Goal: Communication & Community: Connect with others

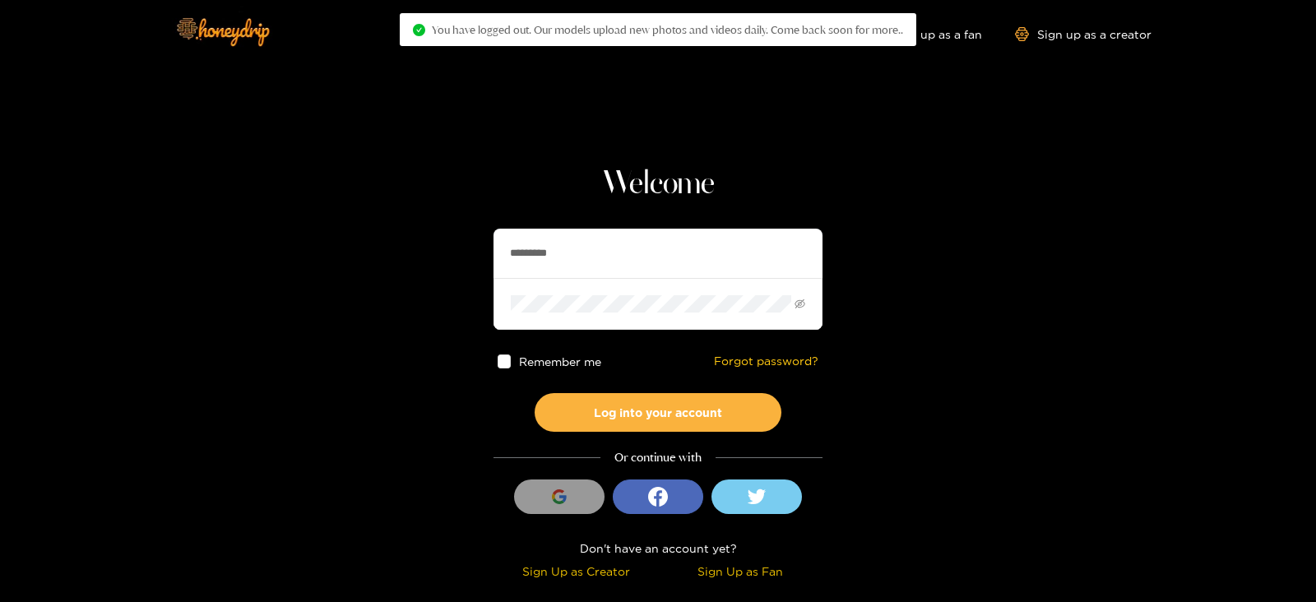
click at [540, 256] on input "*********" at bounding box center [658, 253] width 329 height 49
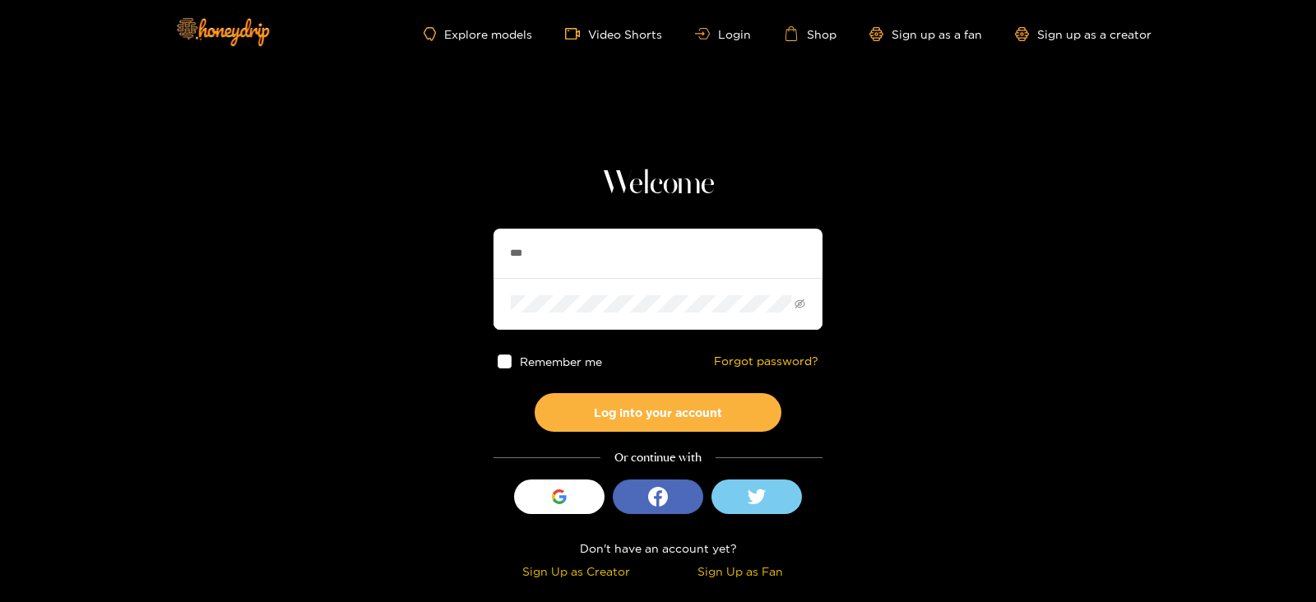
type input "**********"
click at [535, 393] on button "Log into your account" at bounding box center [658, 412] width 247 height 39
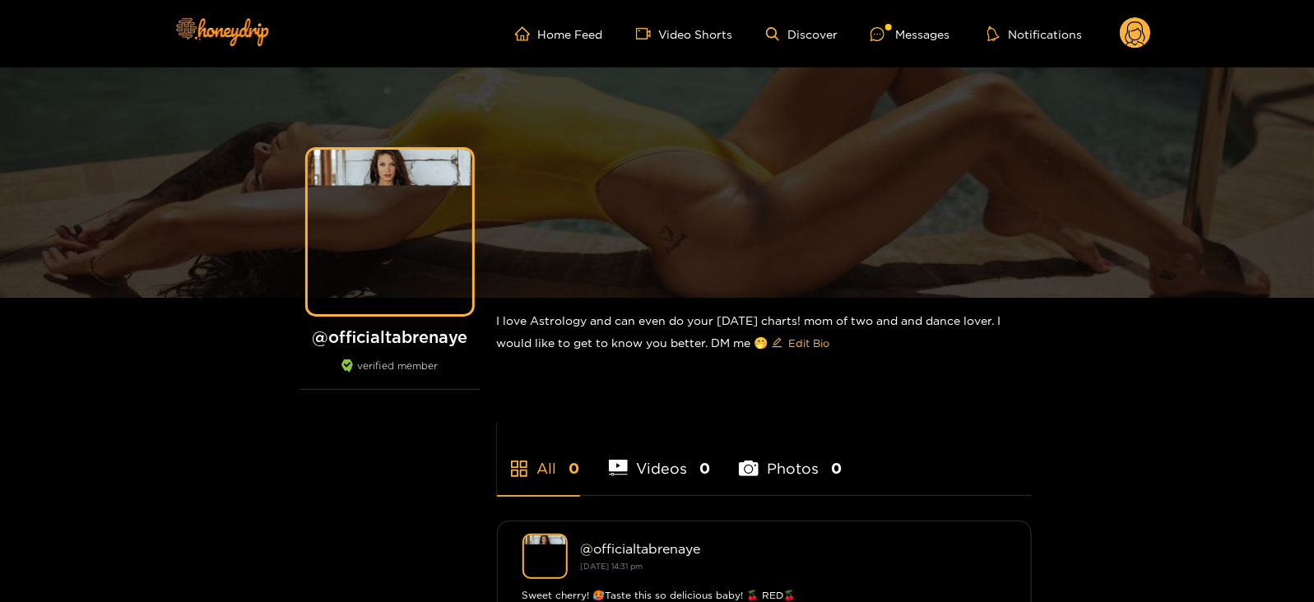
click at [908, 45] on ul "Home Feed Video Shorts Discover Messages Notifications" at bounding box center [833, 33] width 636 height 33
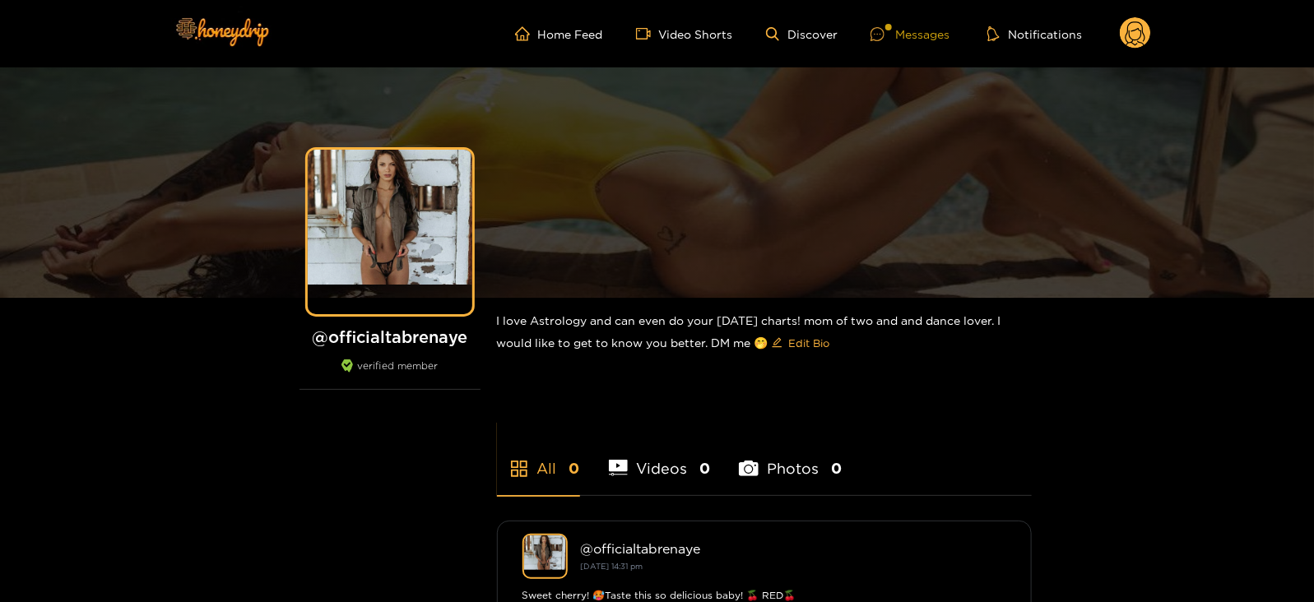
click at [898, 30] on div "Messages" at bounding box center [909, 34] width 79 height 19
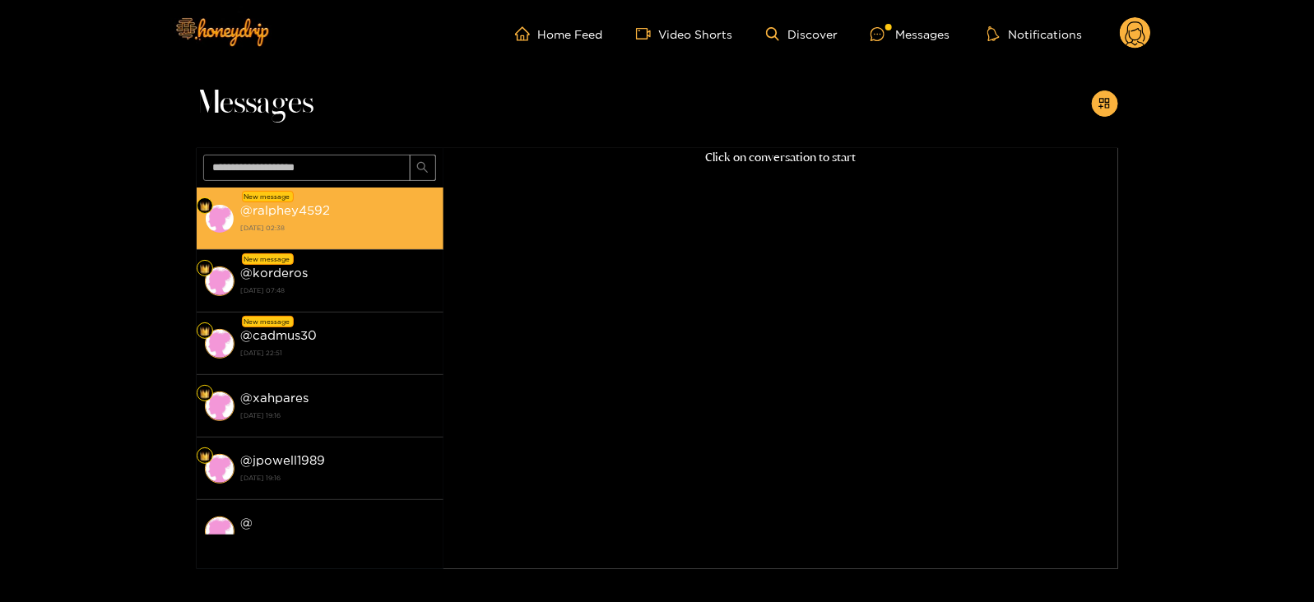
click at [352, 232] on strong "[DATE] 02:38" at bounding box center [338, 228] width 194 height 15
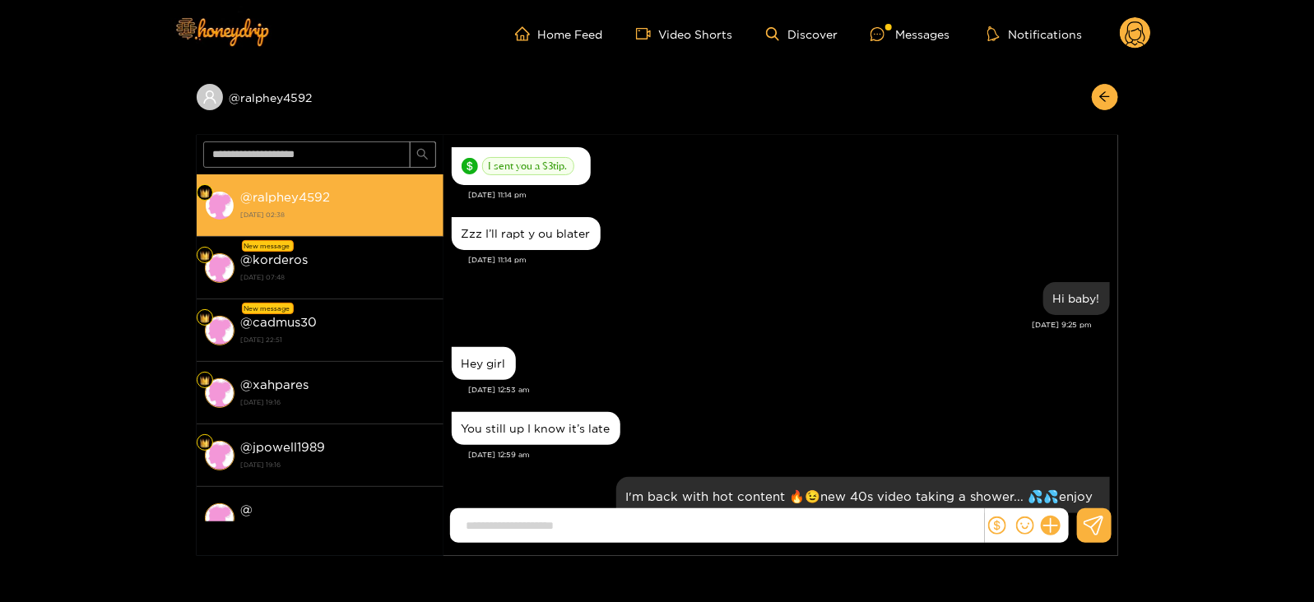
scroll to position [2774, 0]
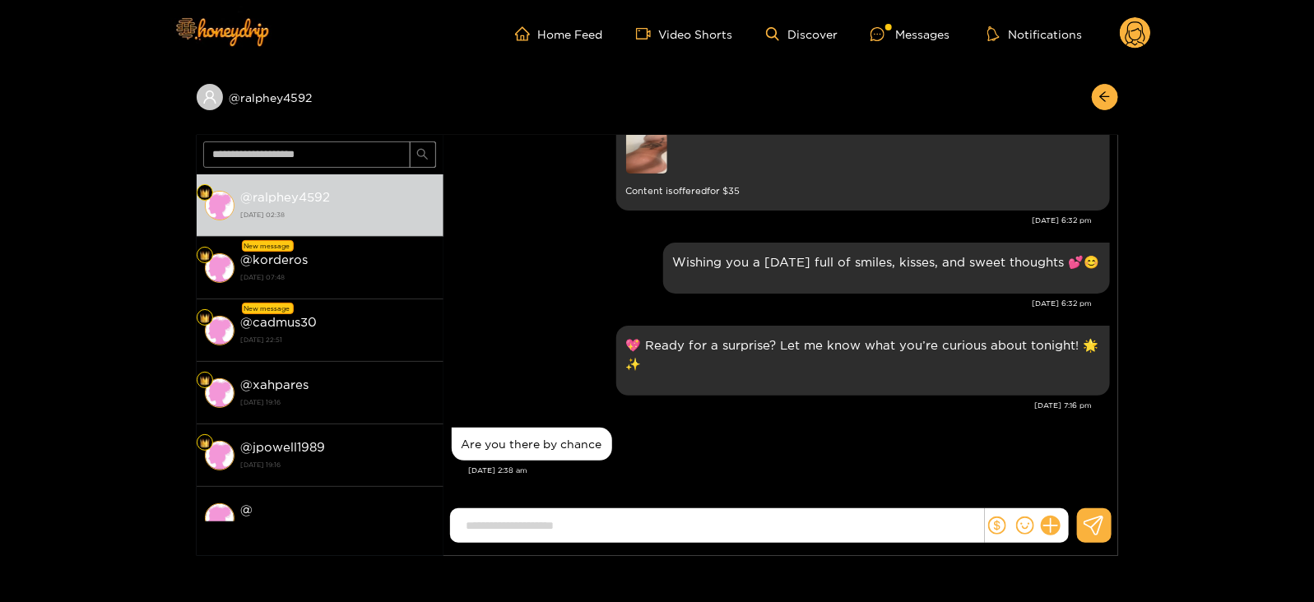
click at [1141, 32] on icon at bounding box center [1136, 35] width 20 height 29
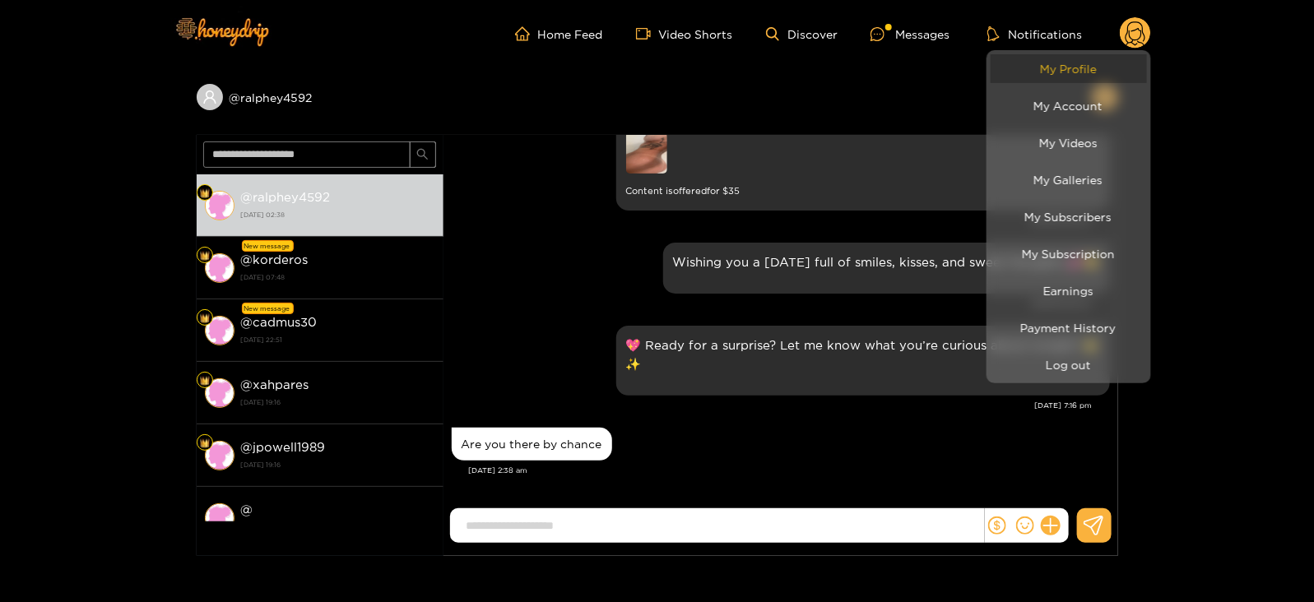
click at [1104, 55] on link "My Profile" at bounding box center [1069, 68] width 156 height 29
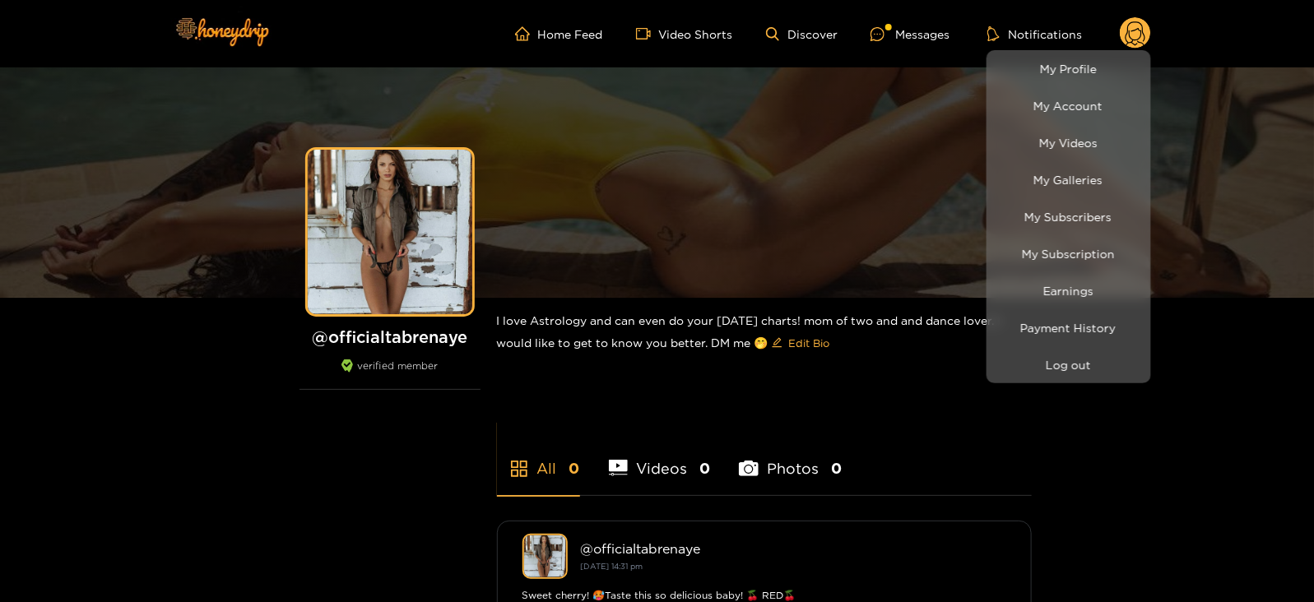
click at [407, 332] on div at bounding box center [657, 301] width 1314 height 602
click at [407, 332] on h1 "@ [GEOGRAPHIC_DATA]" at bounding box center [389, 337] width 181 height 21
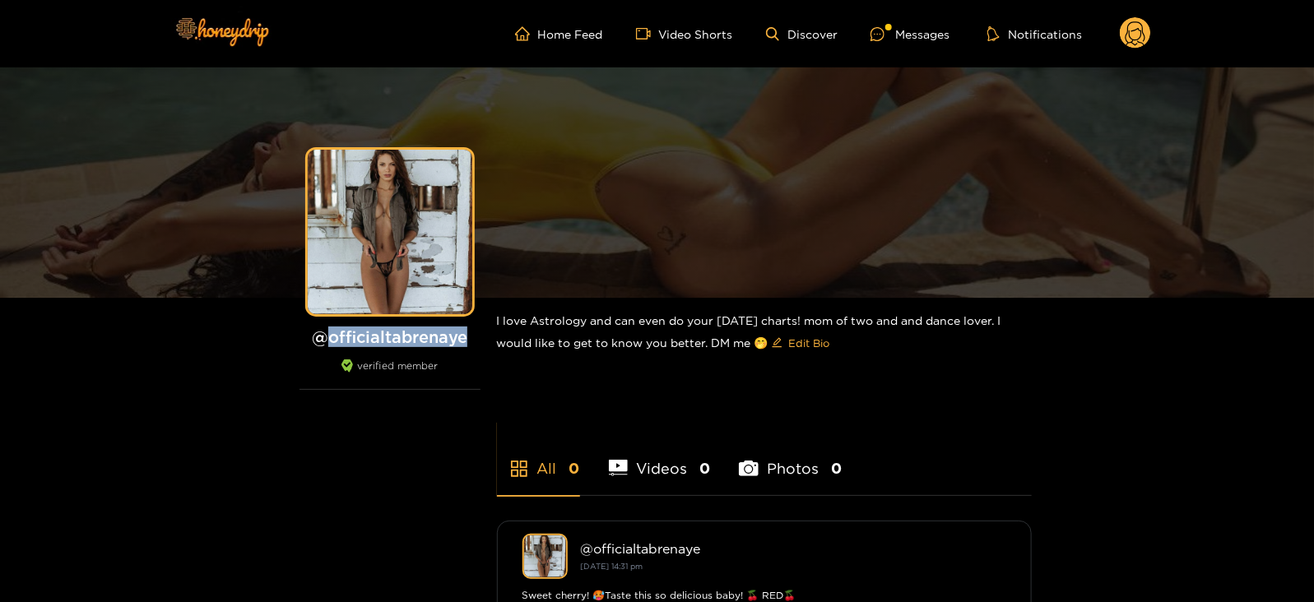
copy h1 "officialtabrenaye"
click at [903, 35] on div "Messages" at bounding box center [909, 34] width 79 height 19
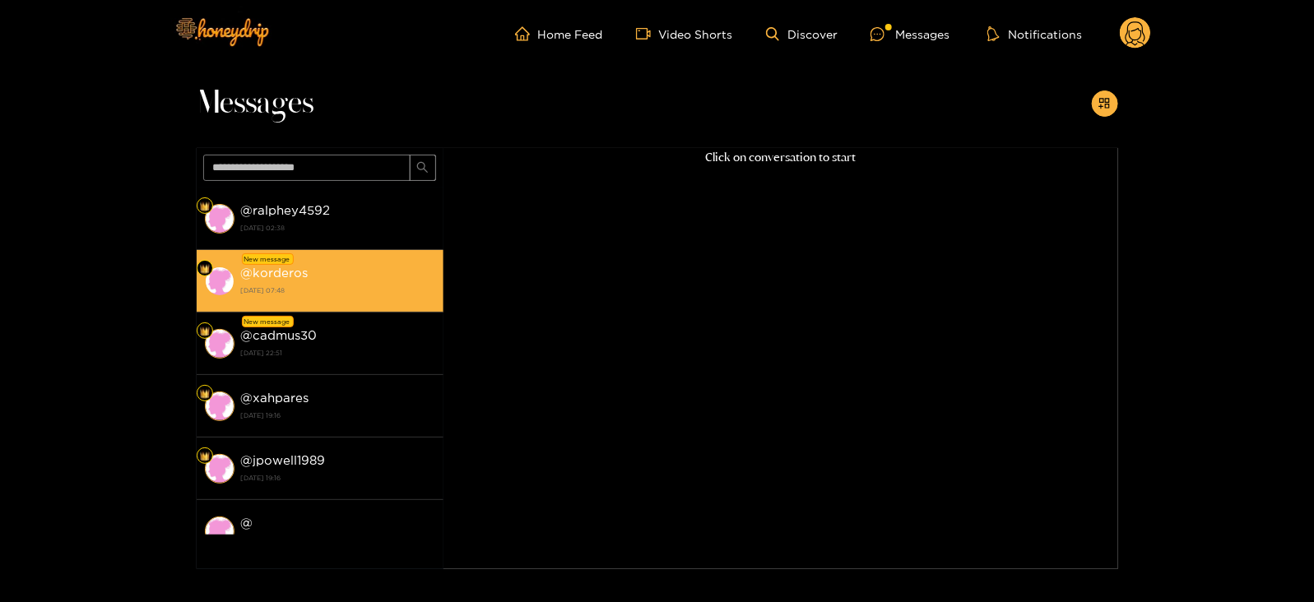
click at [320, 255] on li "New message @ korderos [DATE] 07:48" at bounding box center [320, 281] width 247 height 63
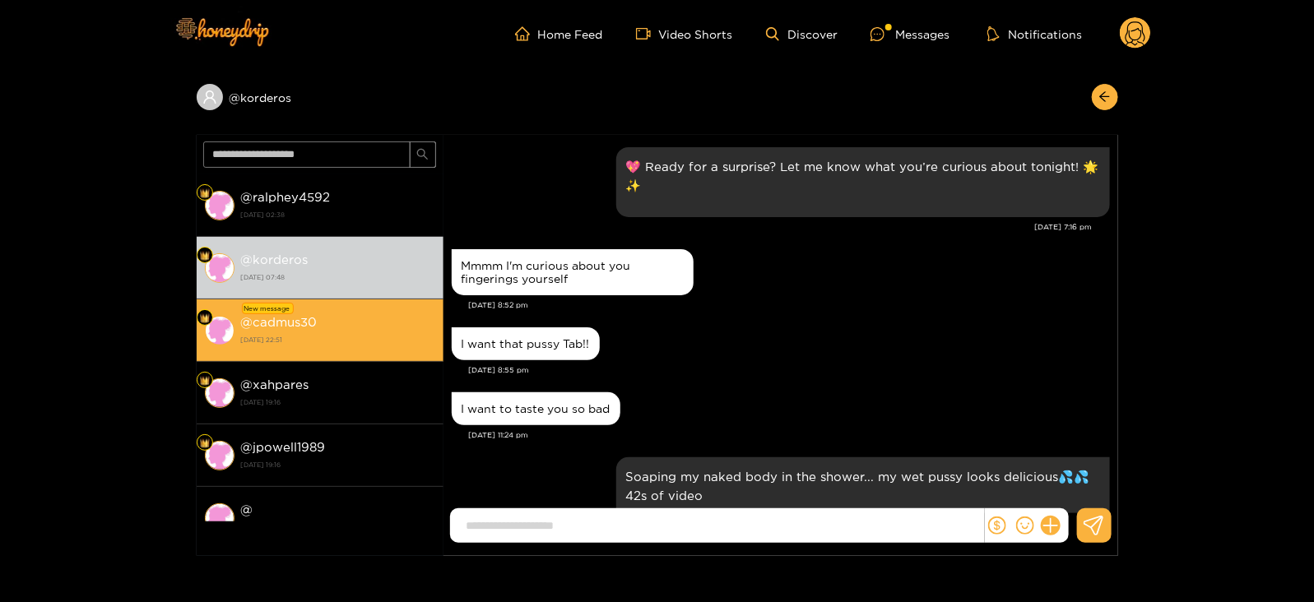
click at [323, 326] on div "@ cadmus30 [DATE] 22:51" at bounding box center [338, 330] width 194 height 37
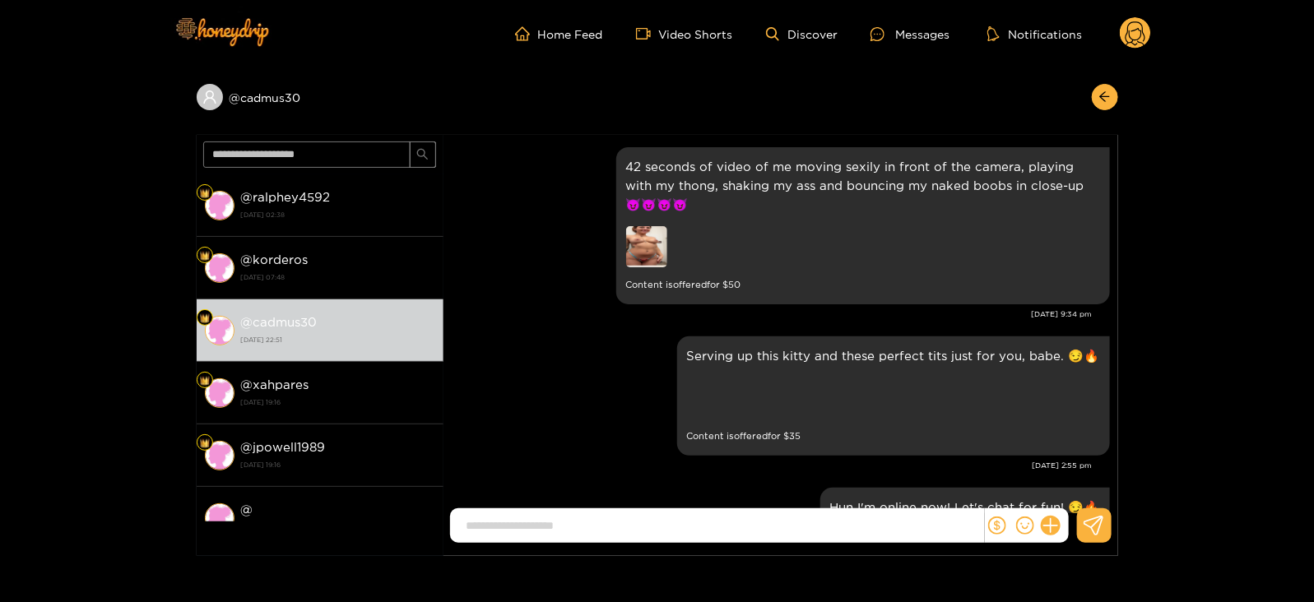
scroll to position [3080, 0]
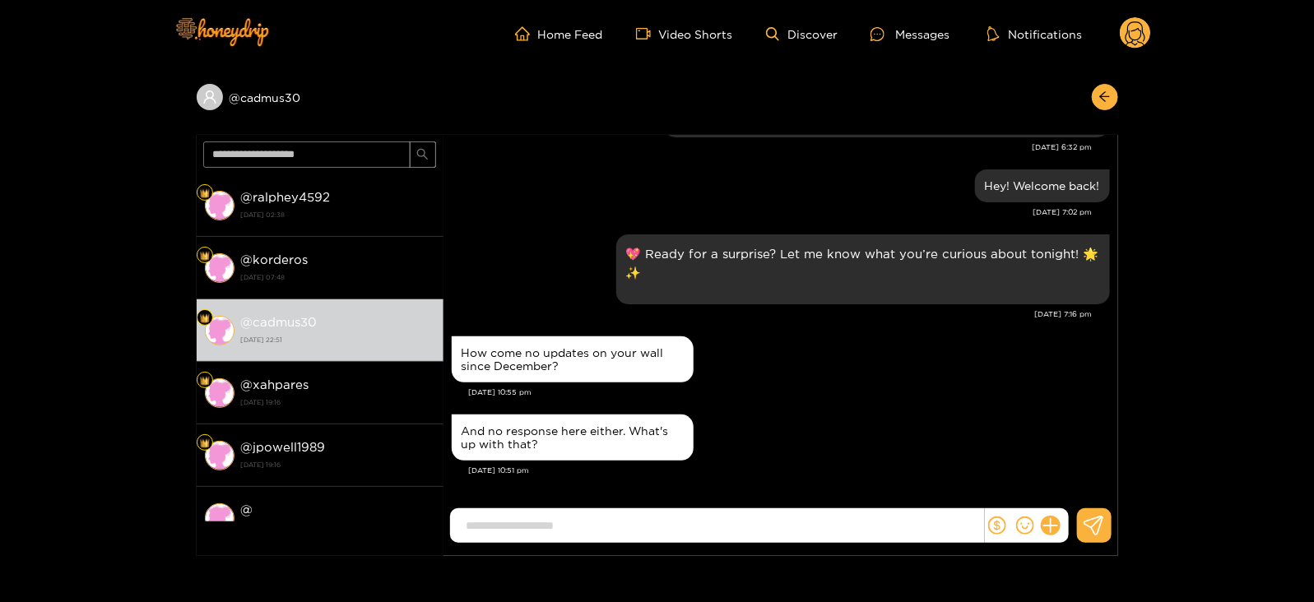
click at [1135, 25] on circle at bounding box center [1135, 32] width 31 height 31
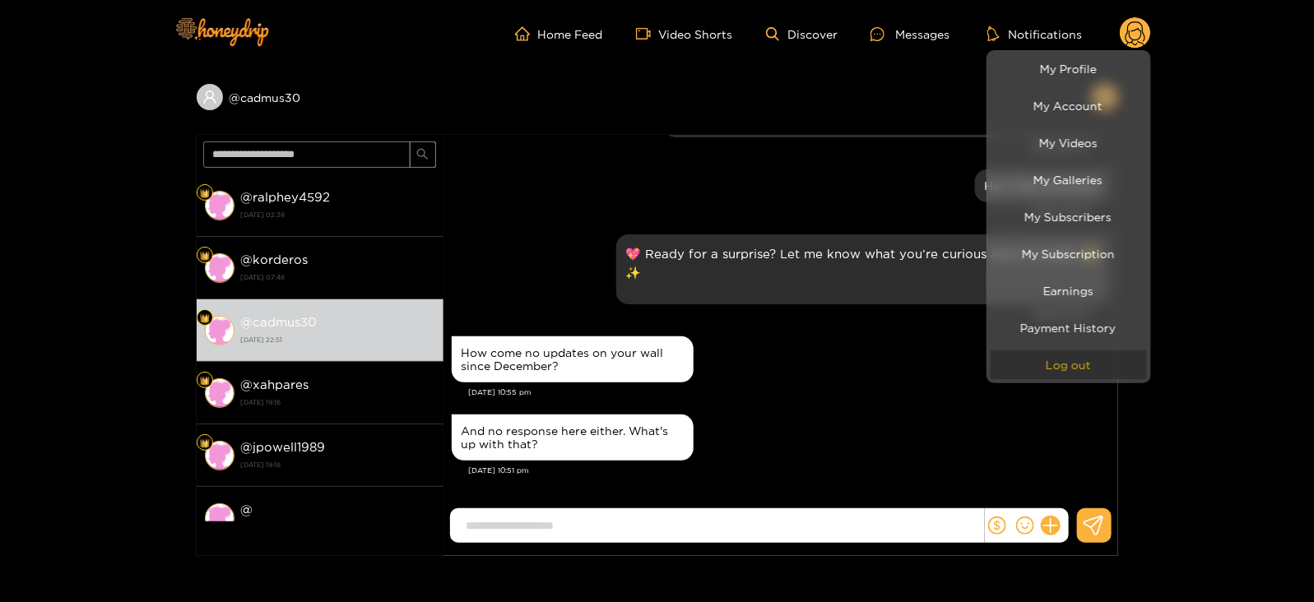
click at [1022, 360] on button "Log out" at bounding box center [1069, 364] width 156 height 29
